Goal: Information Seeking & Learning: Learn about a topic

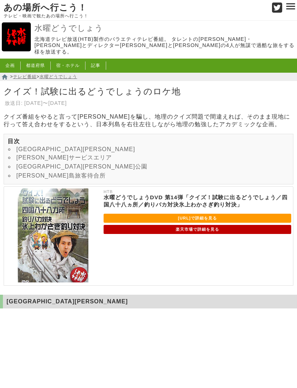
scroll to position [1863, 0]
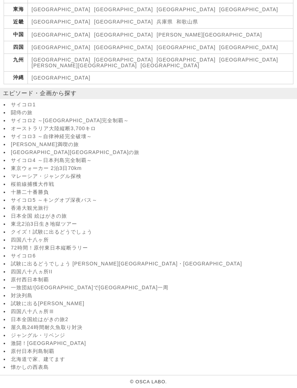
click at [17, 237] on link "四国八十八ヶ所" at bounding box center [153, 240] width 284 height 7
click at [14, 283] on link "原付西日本制覇" at bounding box center [153, 280] width 284 height 7
click at [16, 299] on link "対決列島" at bounding box center [153, 296] width 284 height 7
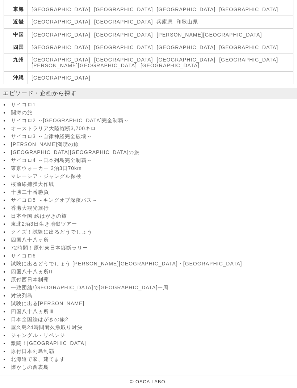
scroll to position [6627, 0]
click at [16, 301] on link "試験に出る[PERSON_NAME]" at bounding box center [153, 304] width 284 height 7
click at [22, 317] on link "日本全国絵はがきの旅2" at bounding box center [153, 320] width 284 height 7
click at [16, 348] on link "原付日本列島制覇" at bounding box center [153, 351] width 284 height 7
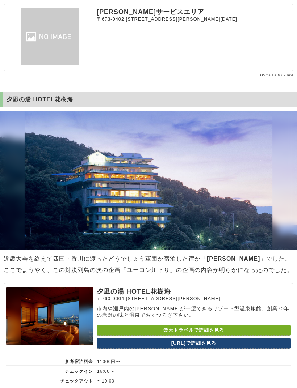
scroll to position [4732, 0]
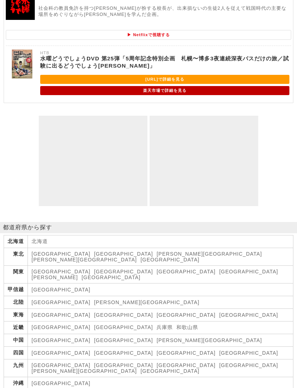
scroll to position [2647, 0]
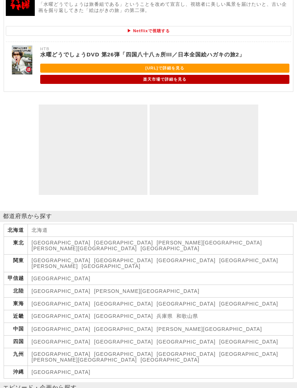
scroll to position [2516, 0]
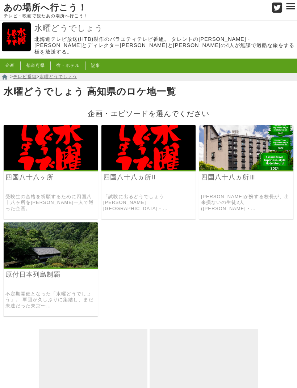
click at [22, 276] on link "原付日本列島制覇" at bounding box center [50, 275] width 90 height 8
click at [234, 158] on img at bounding box center [246, 147] width 94 height 45
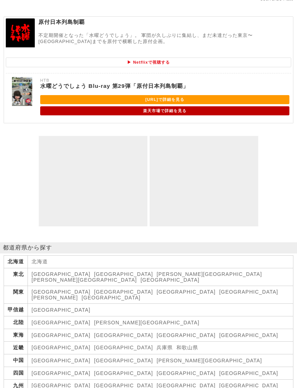
scroll to position [3565, 0]
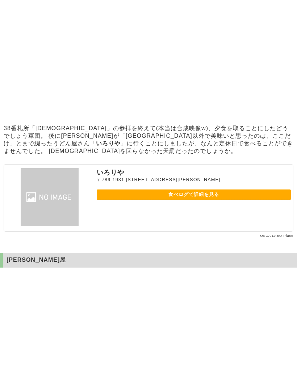
scroll to position [2431, 0]
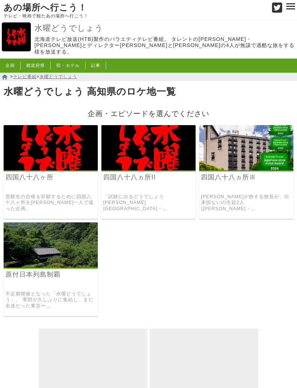
click at [37, 204] on link "受験生の合格を祈願するために四国八十八ヶ所を[PERSON_NAME]一人で巡った企画。" at bounding box center [50, 203] width 90 height 18
click at [121, 186] on h3 "四国八十八ヵ所II" at bounding box center [148, 182] width 94 height 19
click at [121, 154] on img at bounding box center [148, 147] width 94 height 45
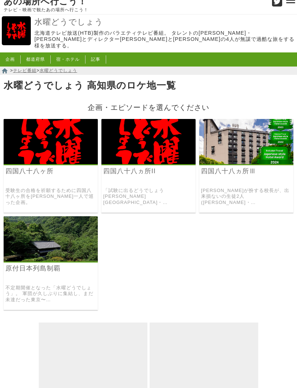
click at [124, 173] on link "四国八十八ヵ所II" at bounding box center [148, 171] width 90 height 8
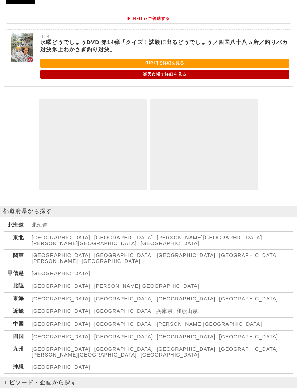
scroll to position [2177, 0]
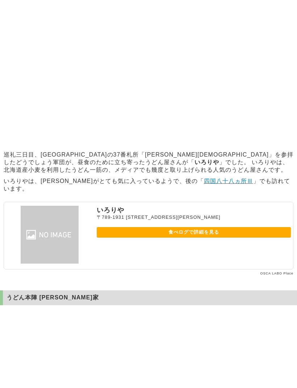
scroll to position [323, 0]
